Goal: Entertainment & Leisure: Browse casually

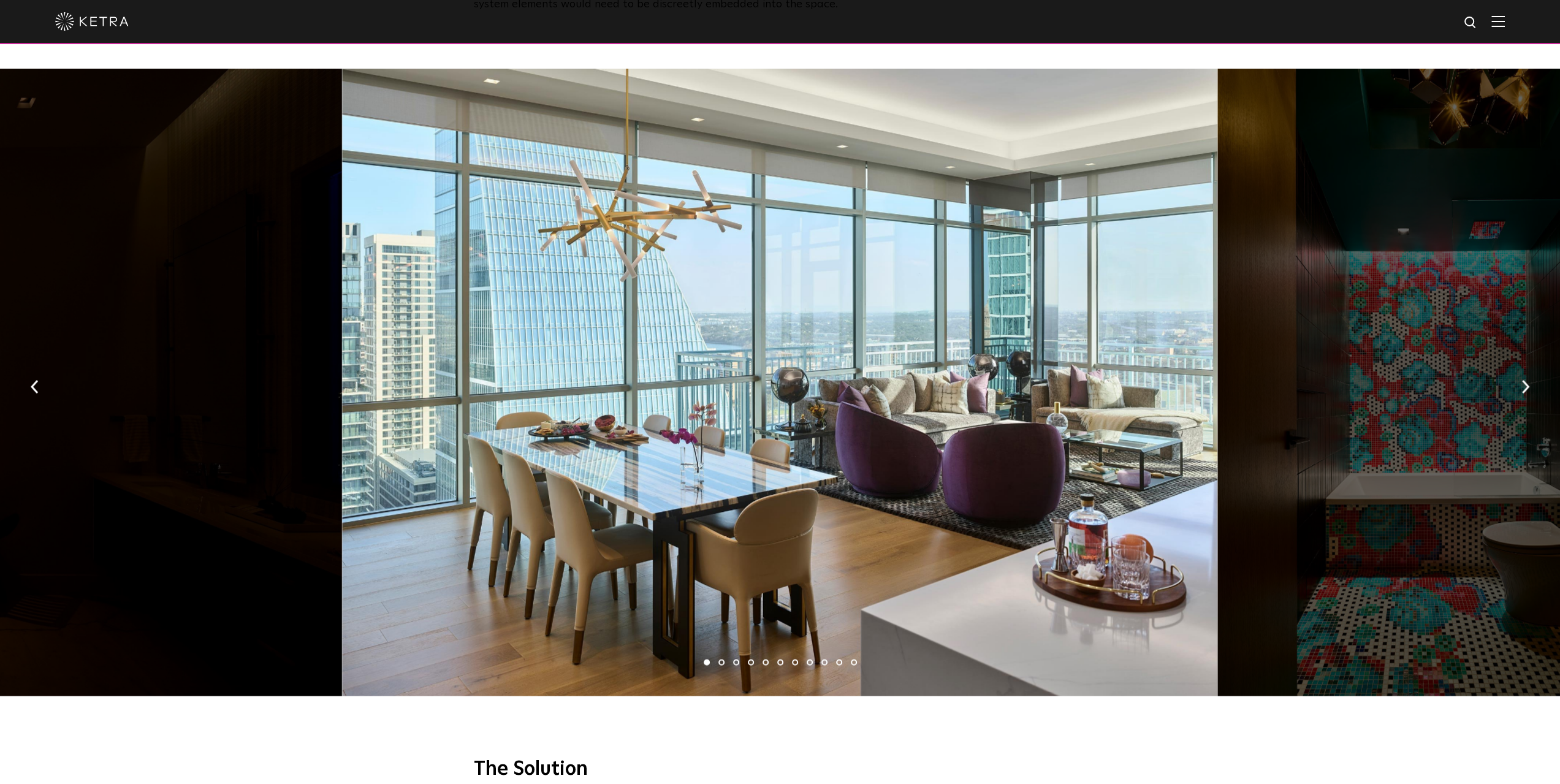
scroll to position [1839, 0]
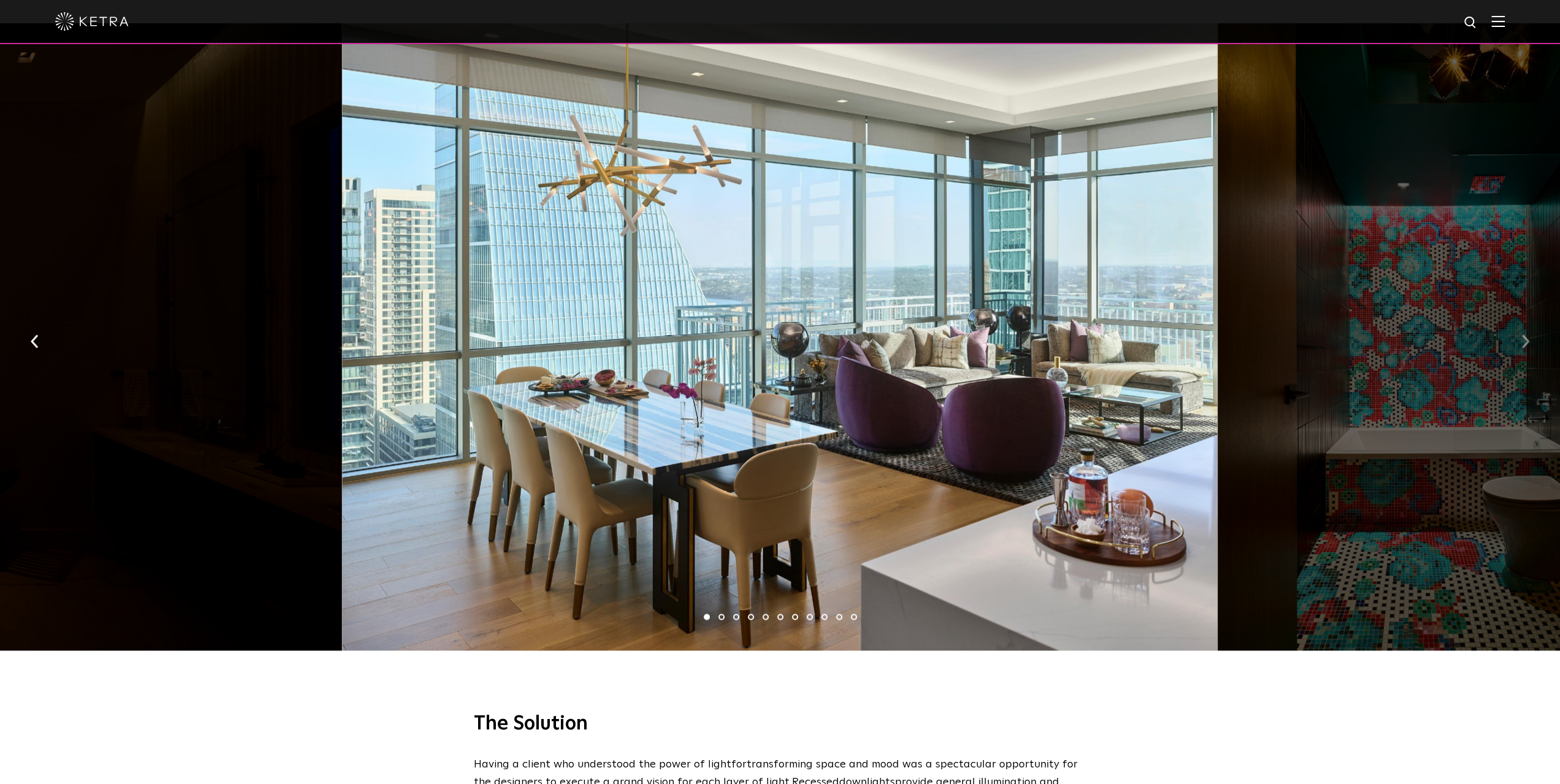
click at [1519, 320] on button "button" at bounding box center [1525, 340] width 26 height 42
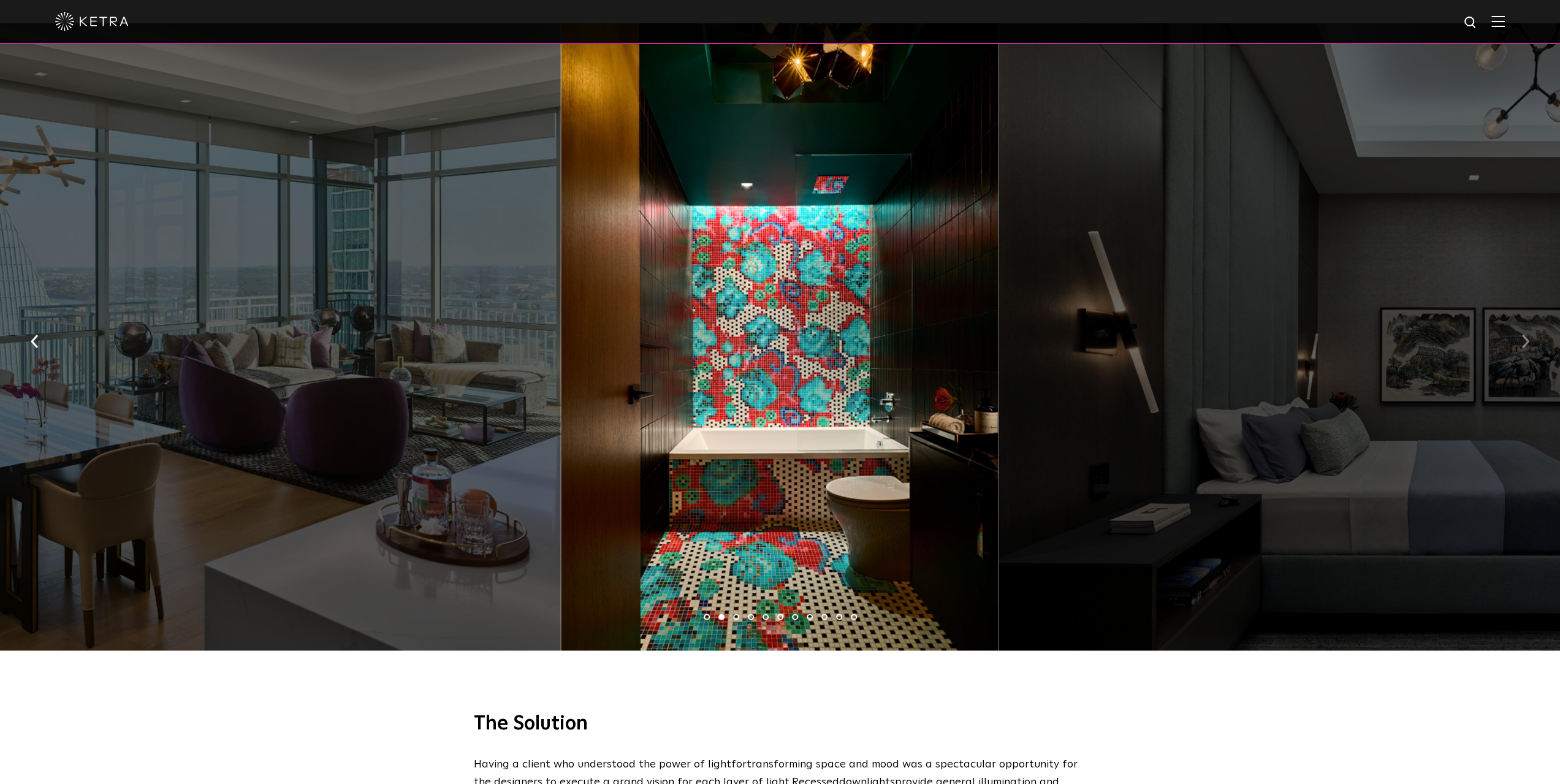
click at [1519, 320] on button "button" at bounding box center [1525, 340] width 26 height 42
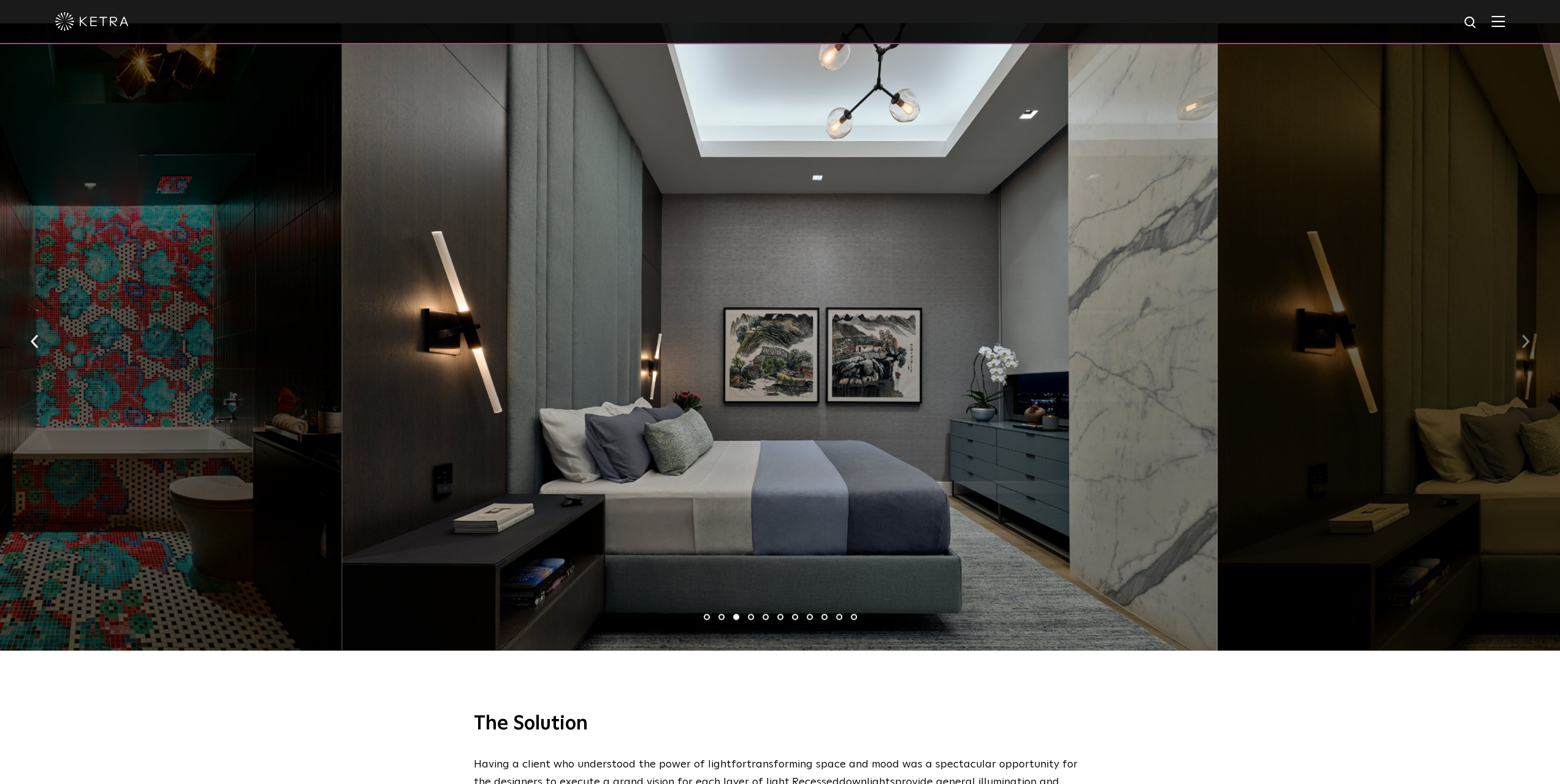
click at [1519, 320] on button "button" at bounding box center [1525, 340] width 26 height 42
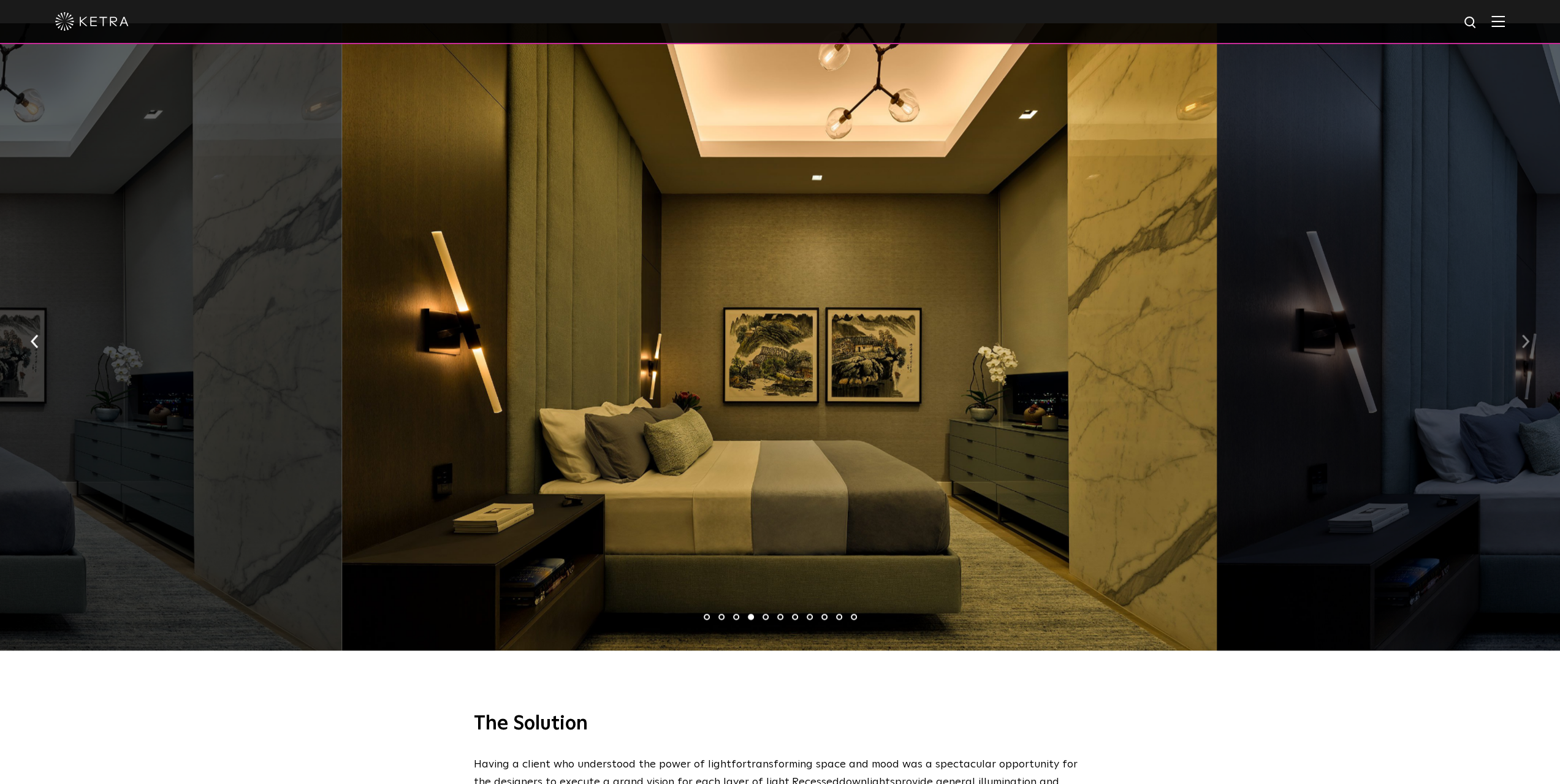
click at [1519, 320] on button "button" at bounding box center [1525, 340] width 26 height 42
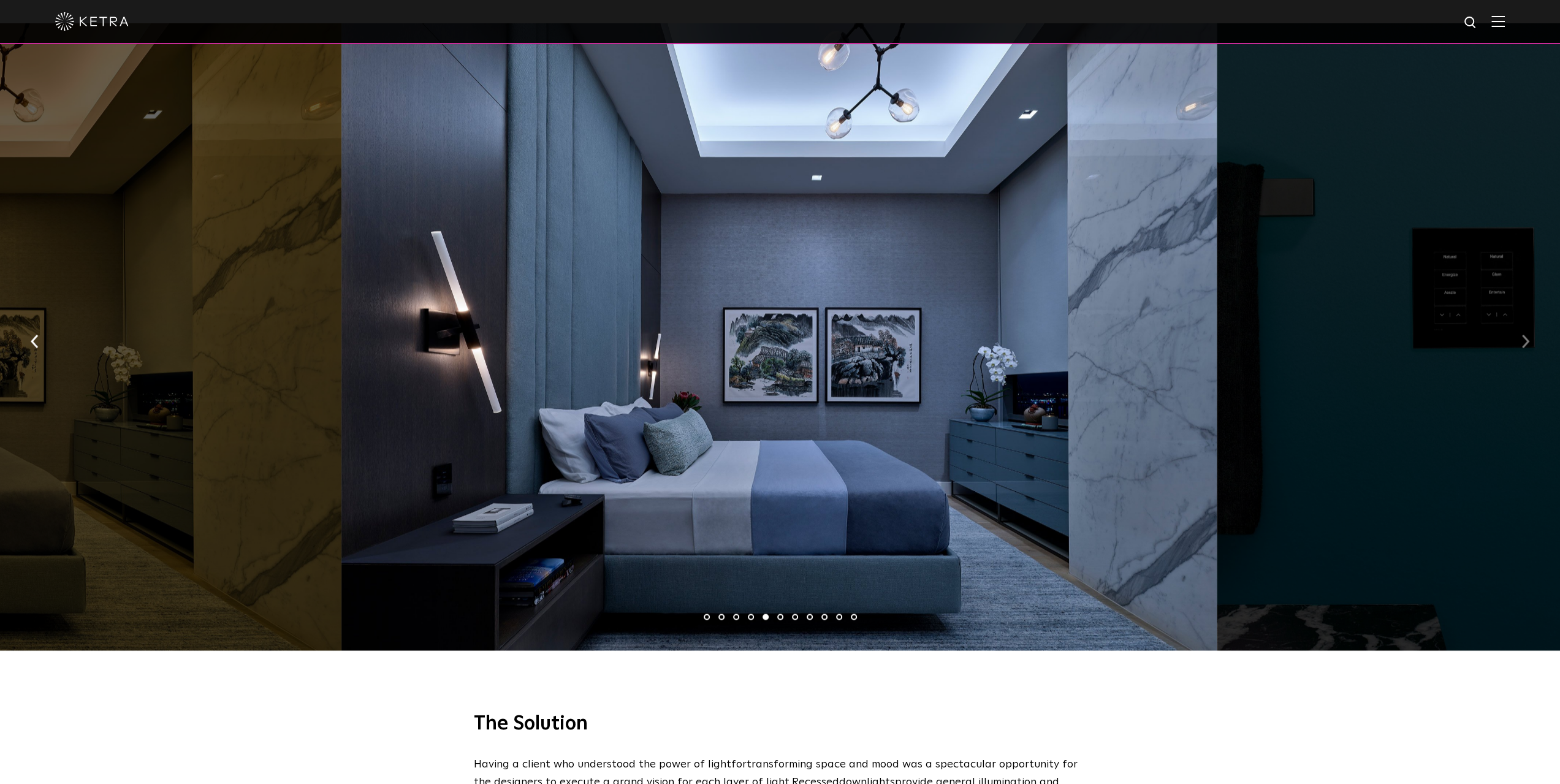
click at [1519, 320] on button "button" at bounding box center [1525, 340] width 26 height 42
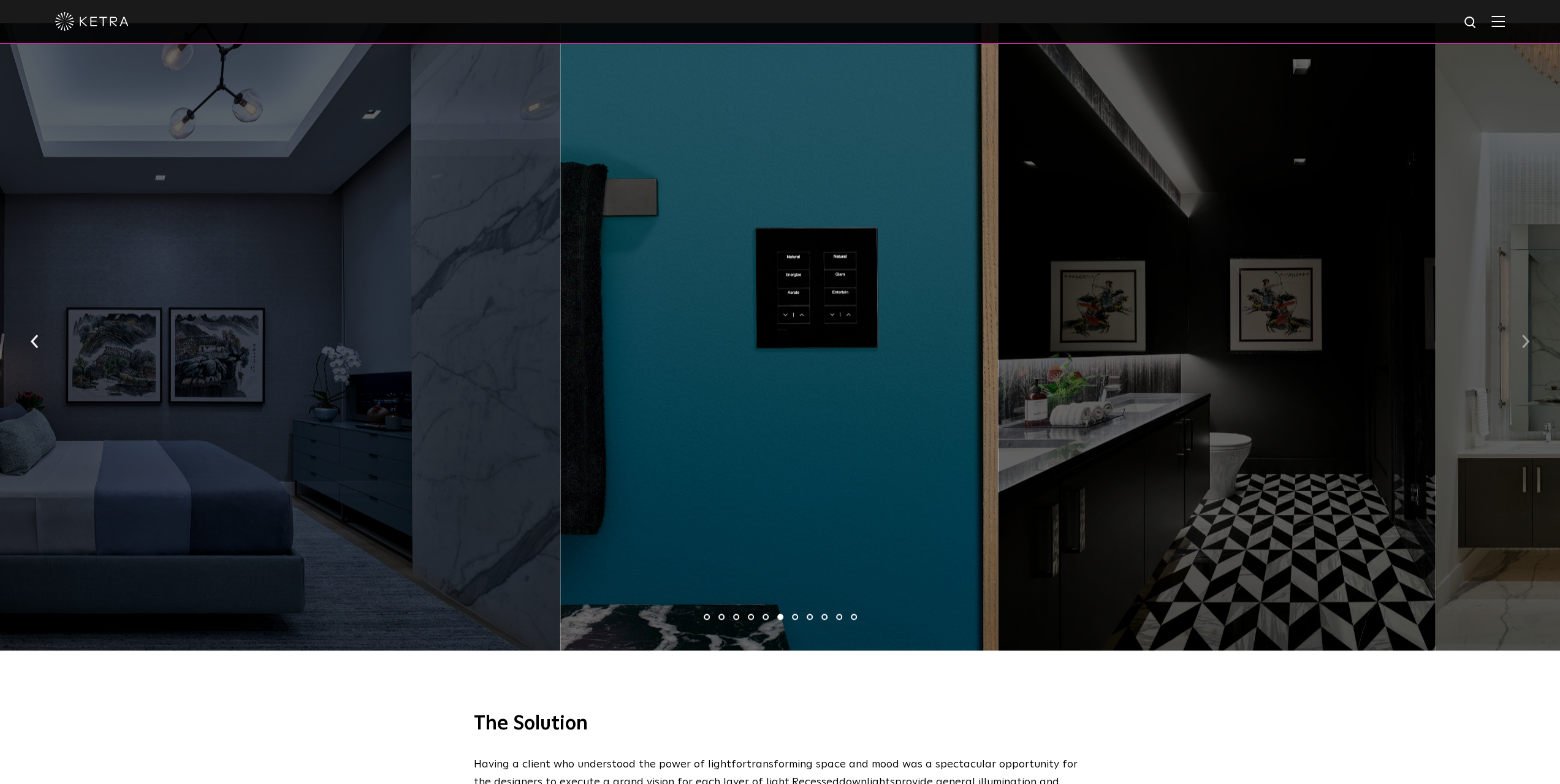
click at [1519, 320] on button "button" at bounding box center [1525, 340] width 26 height 42
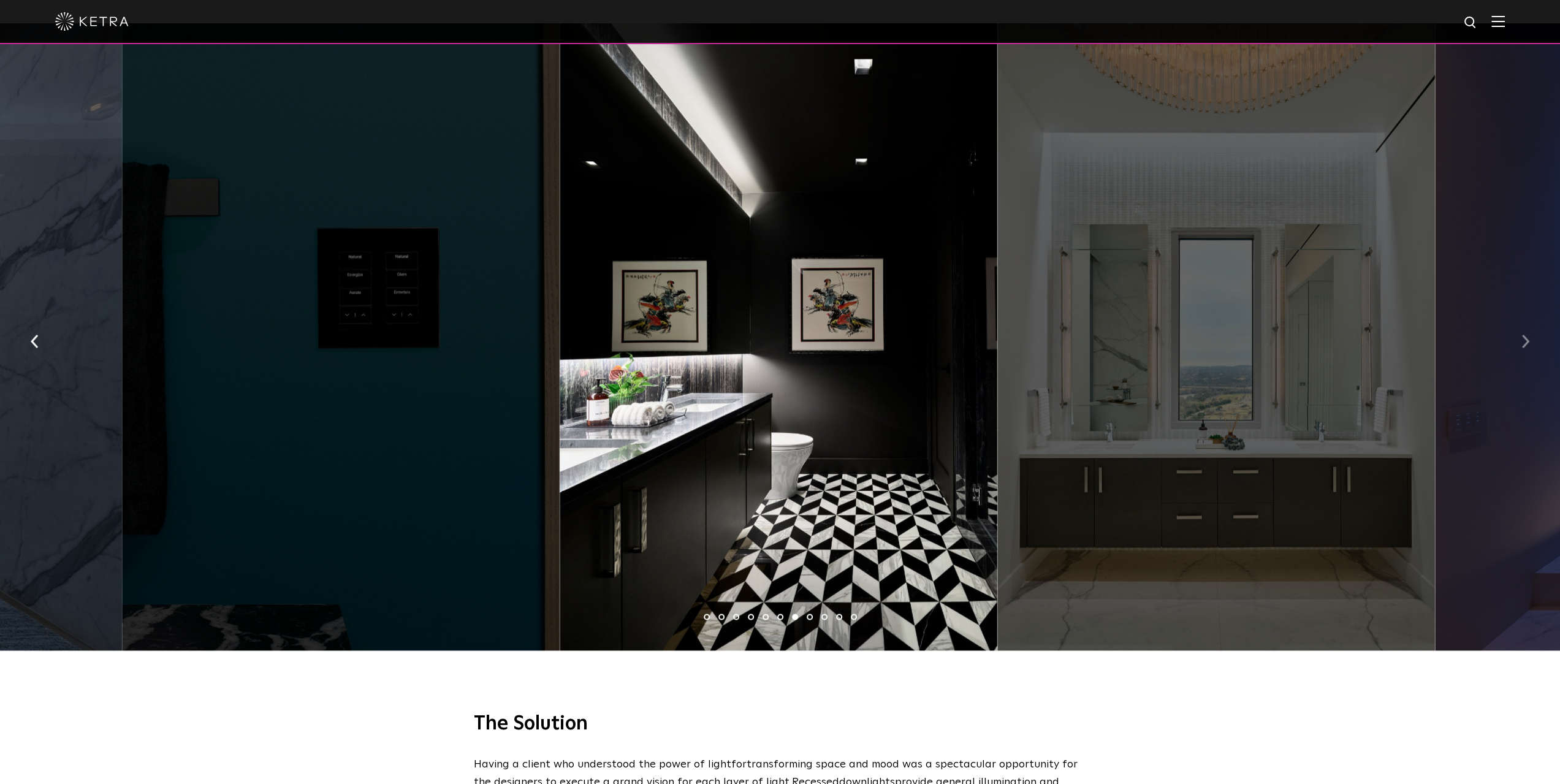
click at [1519, 320] on button "button" at bounding box center [1525, 340] width 26 height 42
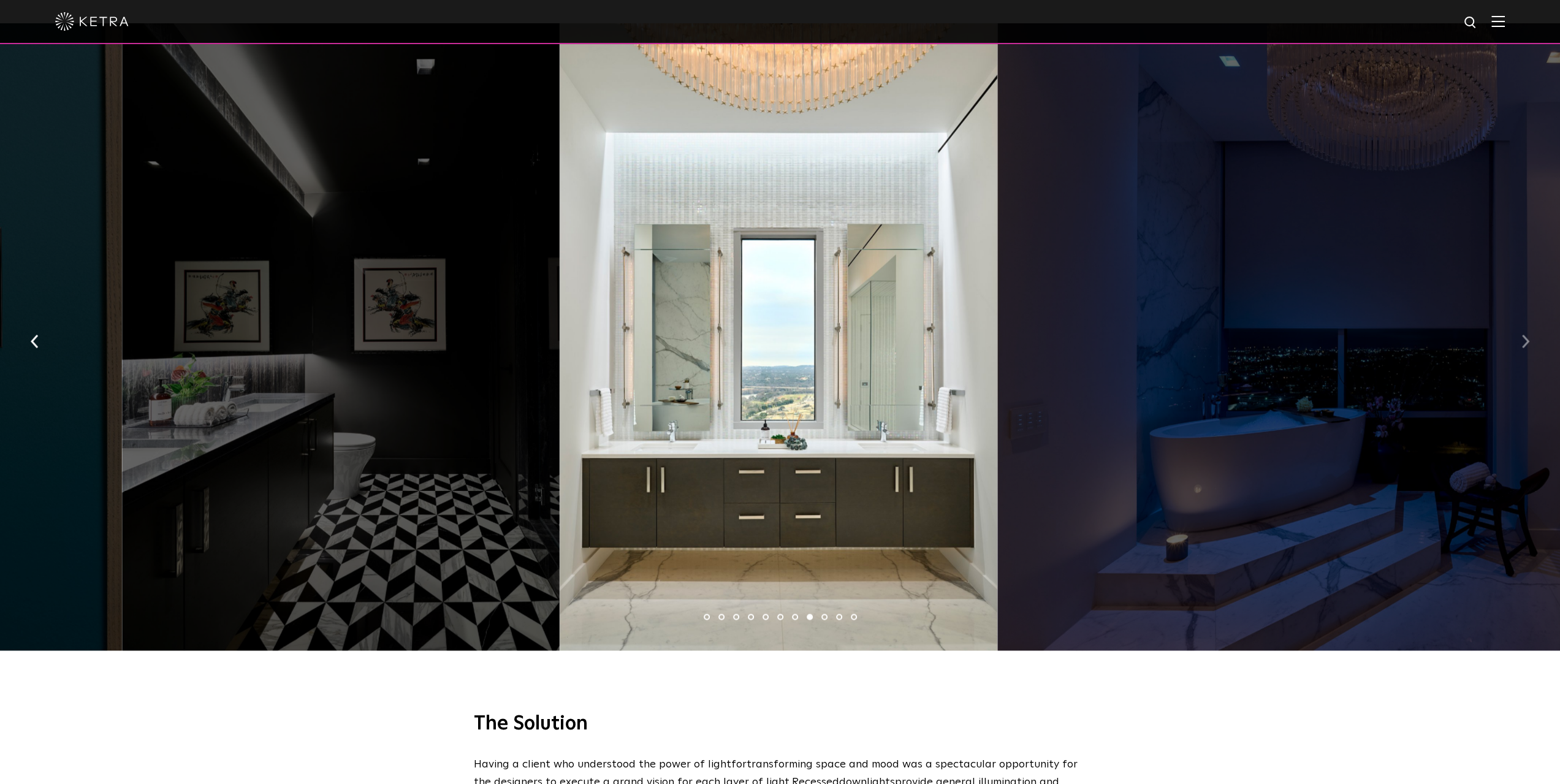
click at [1519, 320] on button "button" at bounding box center [1525, 340] width 26 height 42
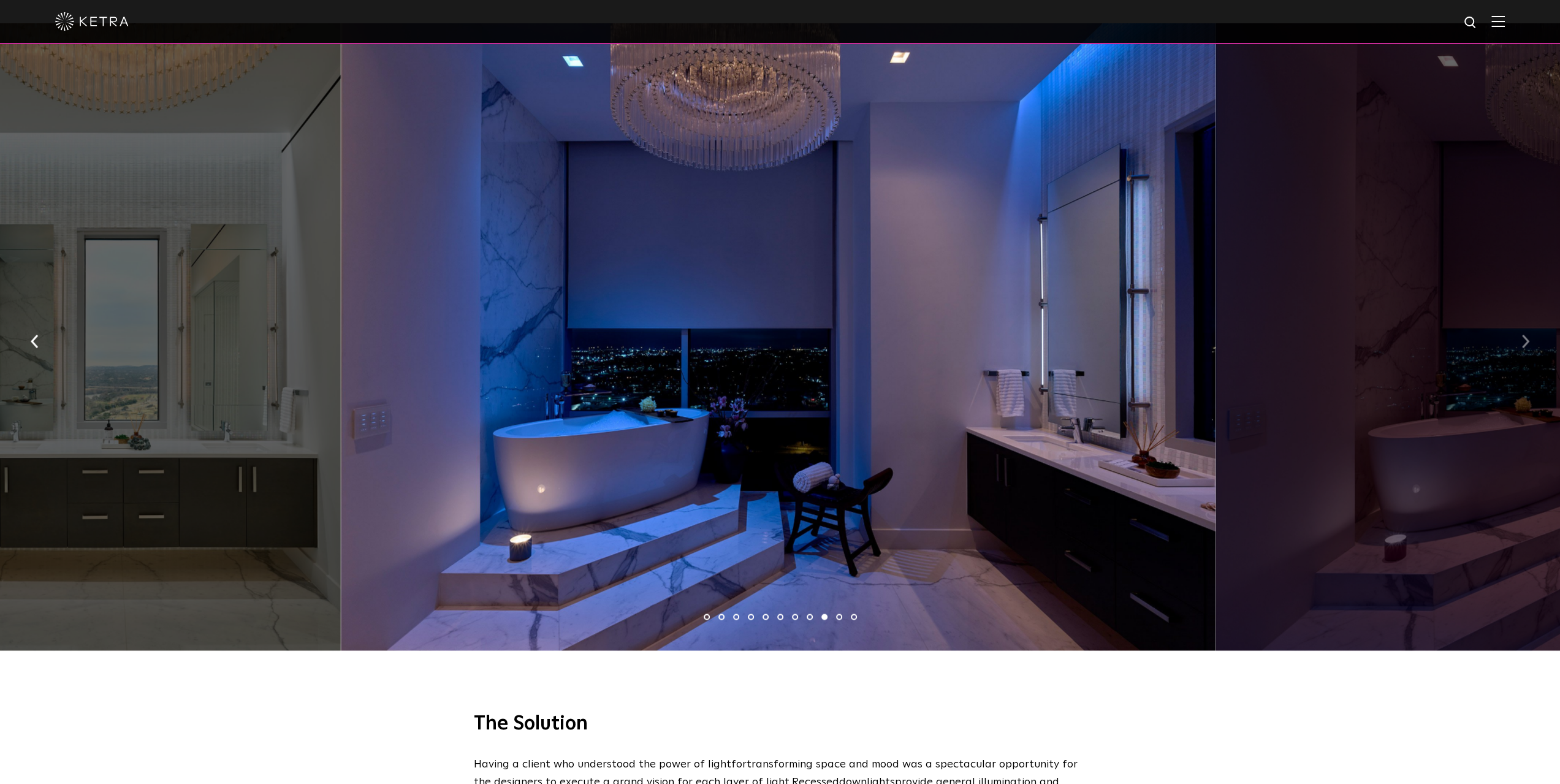
click at [1519, 320] on button "button" at bounding box center [1525, 340] width 26 height 42
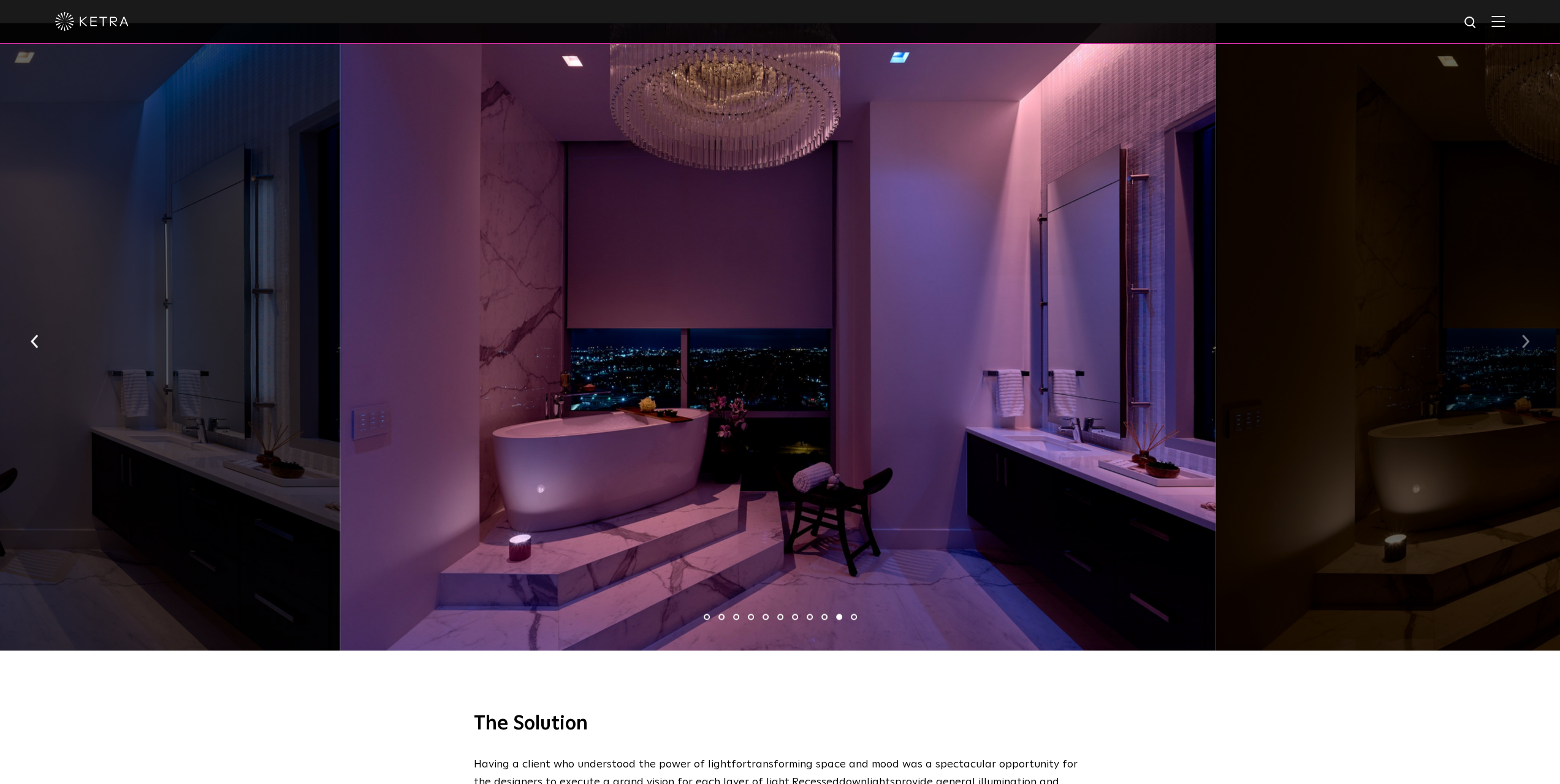
click at [1519, 320] on button "button" at bounding box center [1525, 340] width 26 height 42
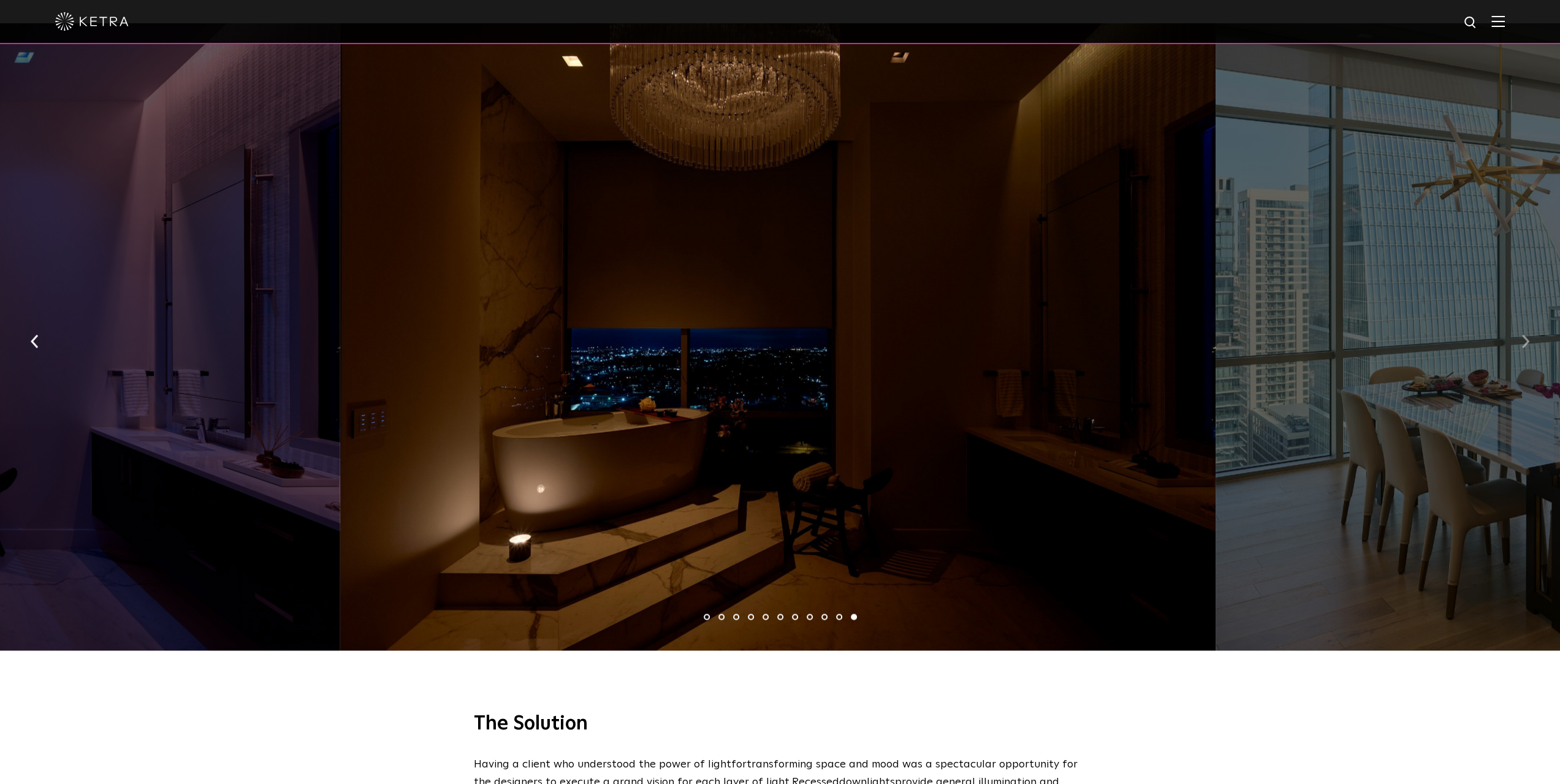
click at [1526, 334] on img "button" at bounding box center [1525, 340] width 8 height 14
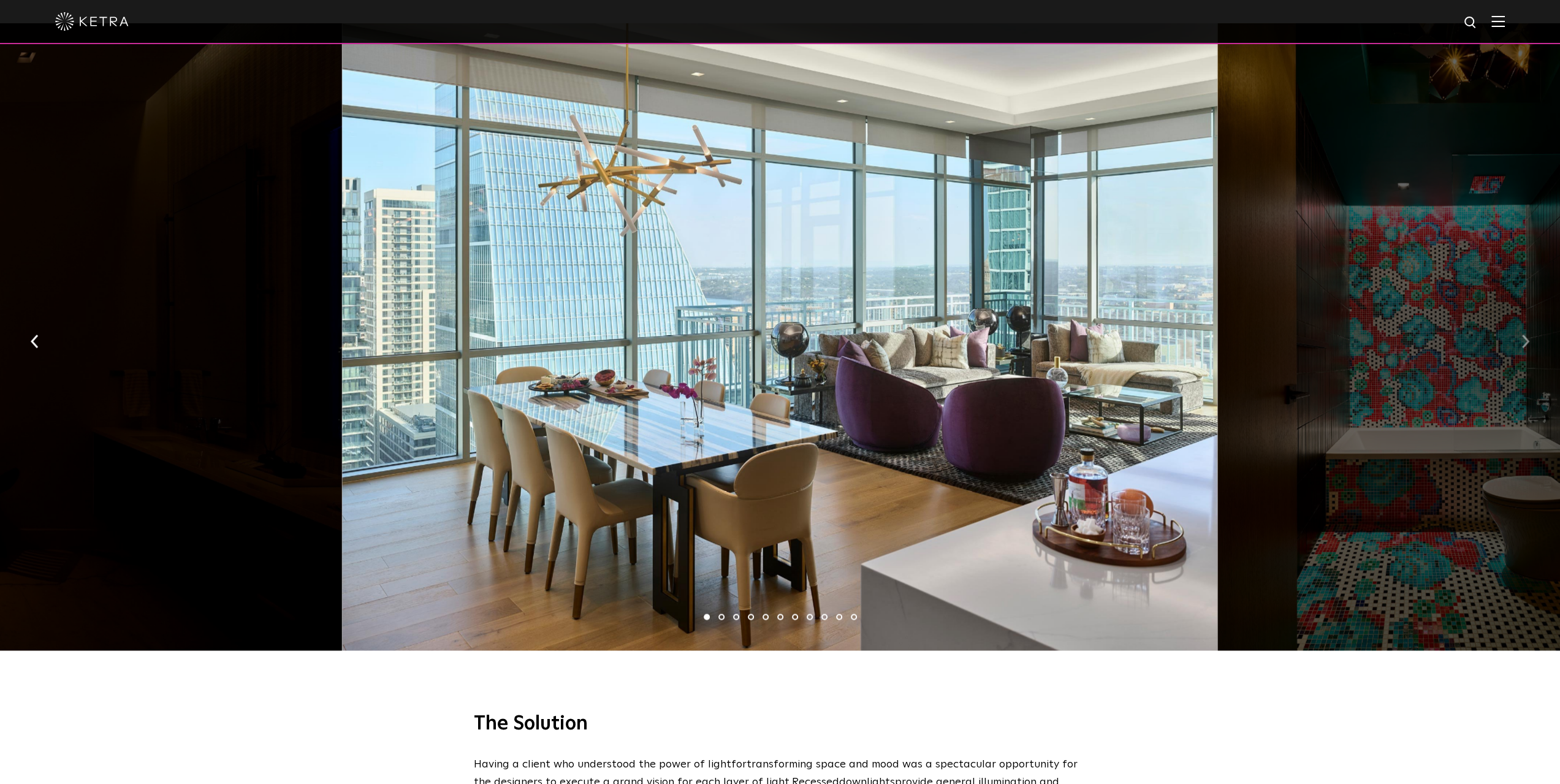
click at [1526, 334] on img "button" at bounding box center [1525, 340] width 8 height 14
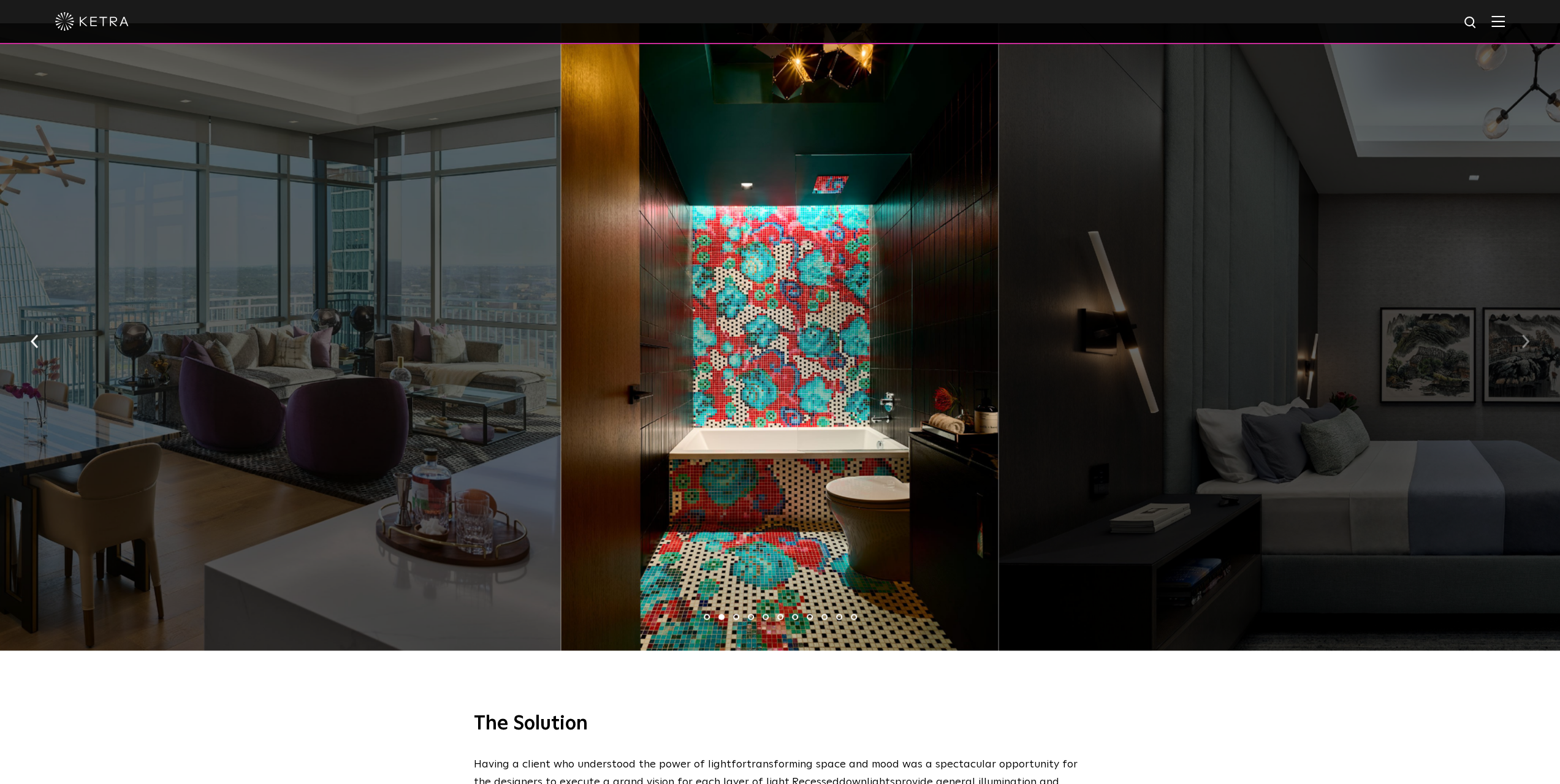
click at [1526, 334] on img "button" at bounding box center [1525, 340] width 8 height 14
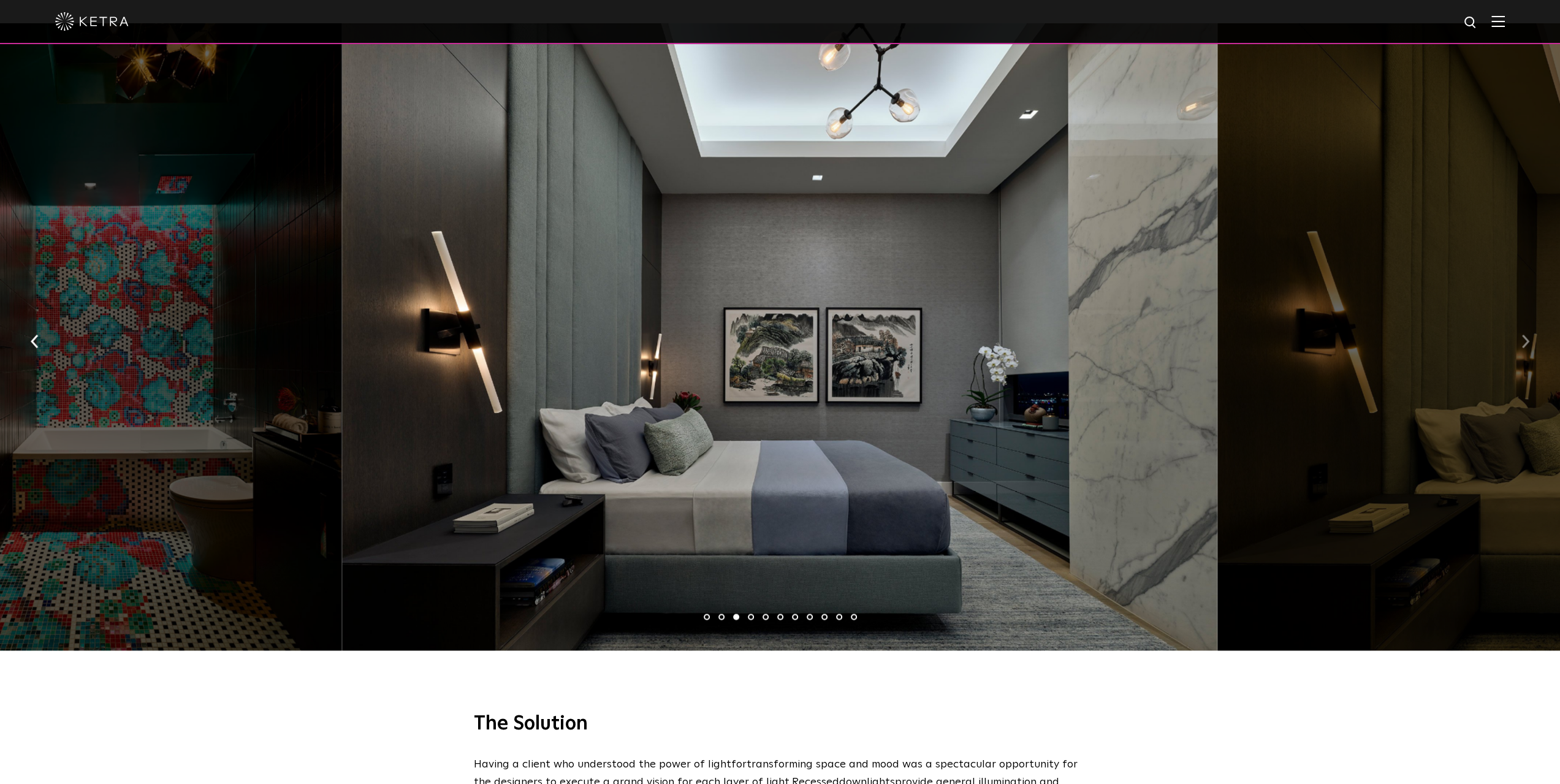
click at [1526, 334] on img "button" at bounding box center [1525, 340] width 8 height 14
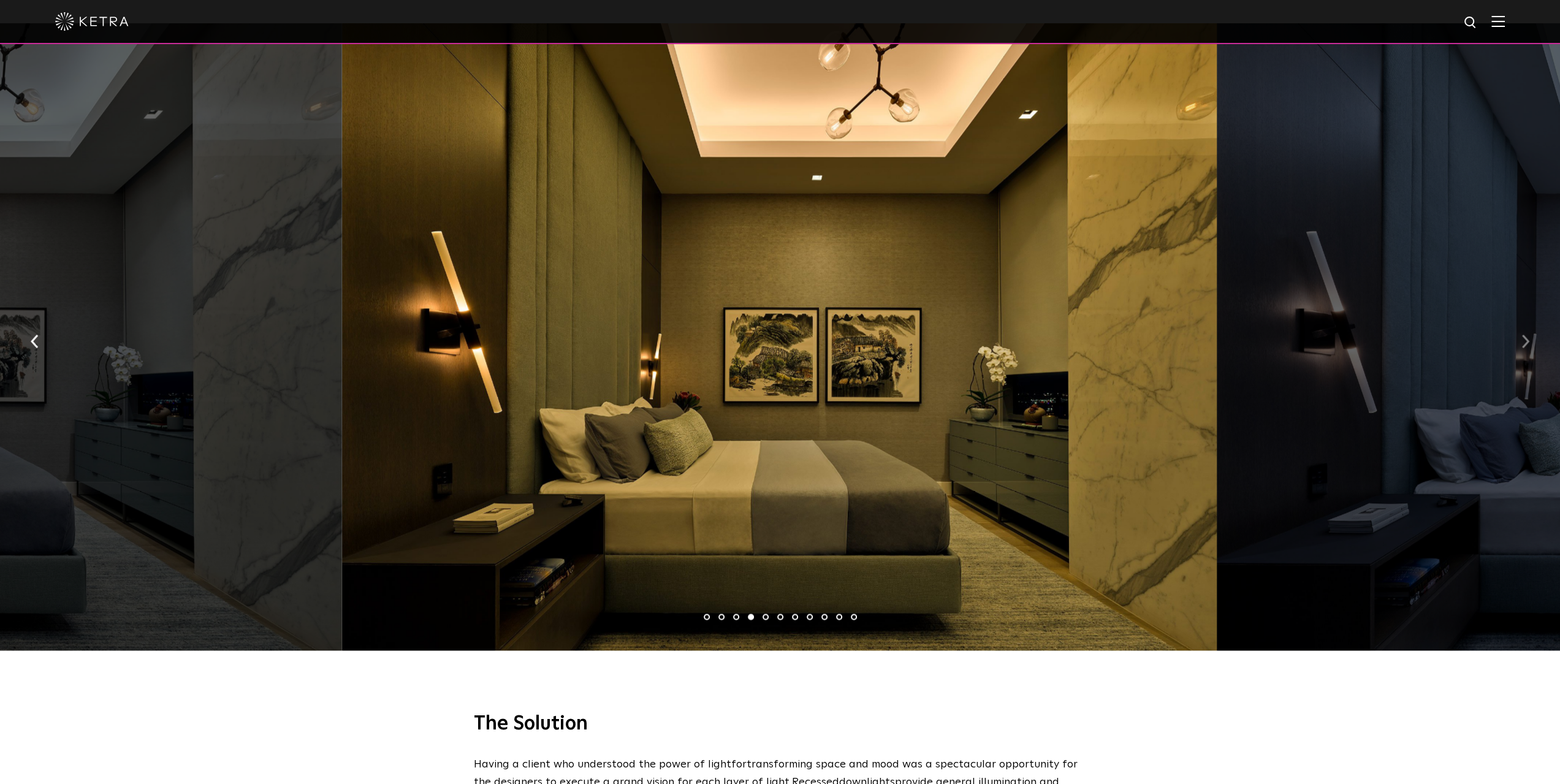
click at [1526, 334] on img "button" at bounding box center [1525, 340] width 8 height 14
